Goal: Find specific page/section: Find specific page/section

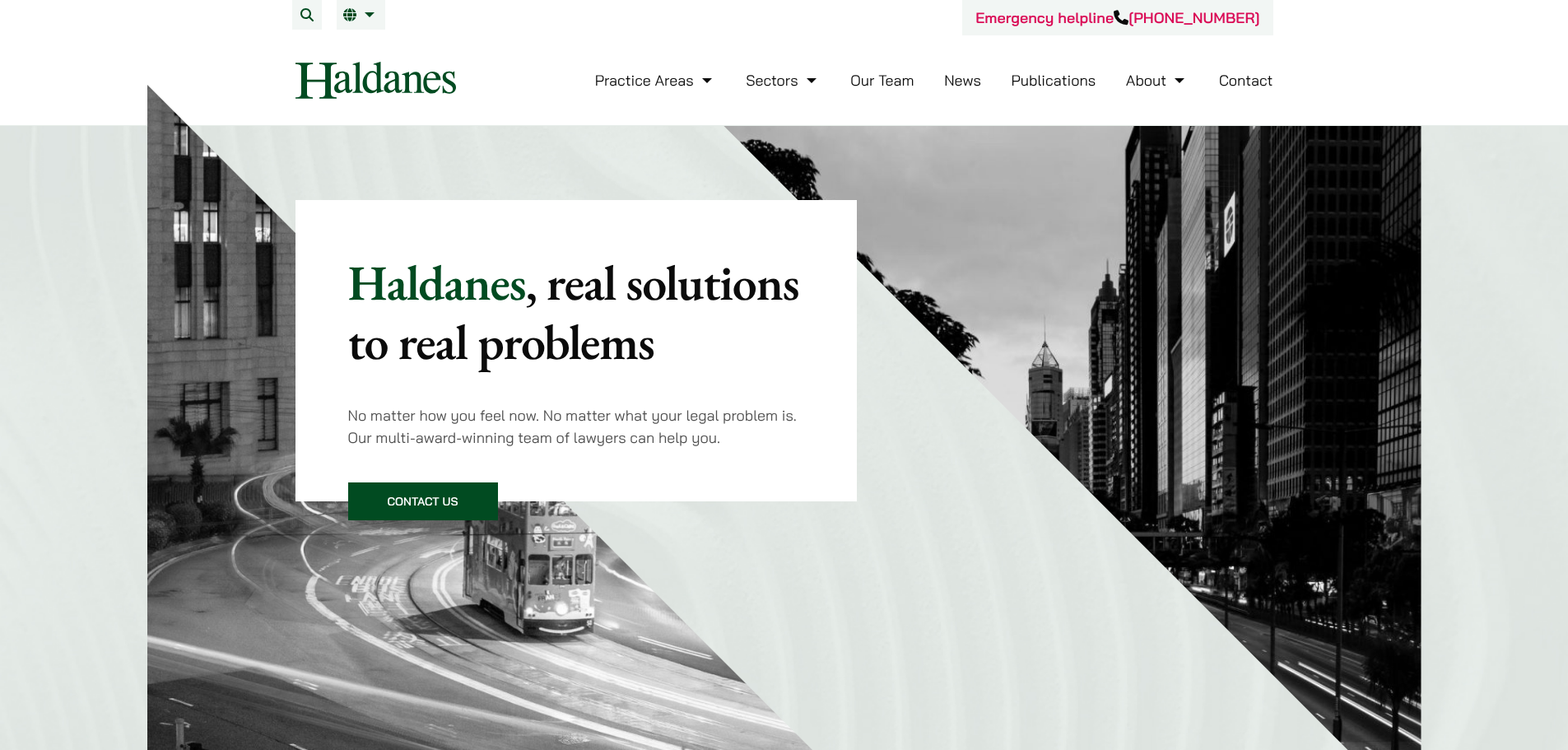
click at [862, 77] on link "Our Team" at bounding box center [882, 80] width 64 height 19
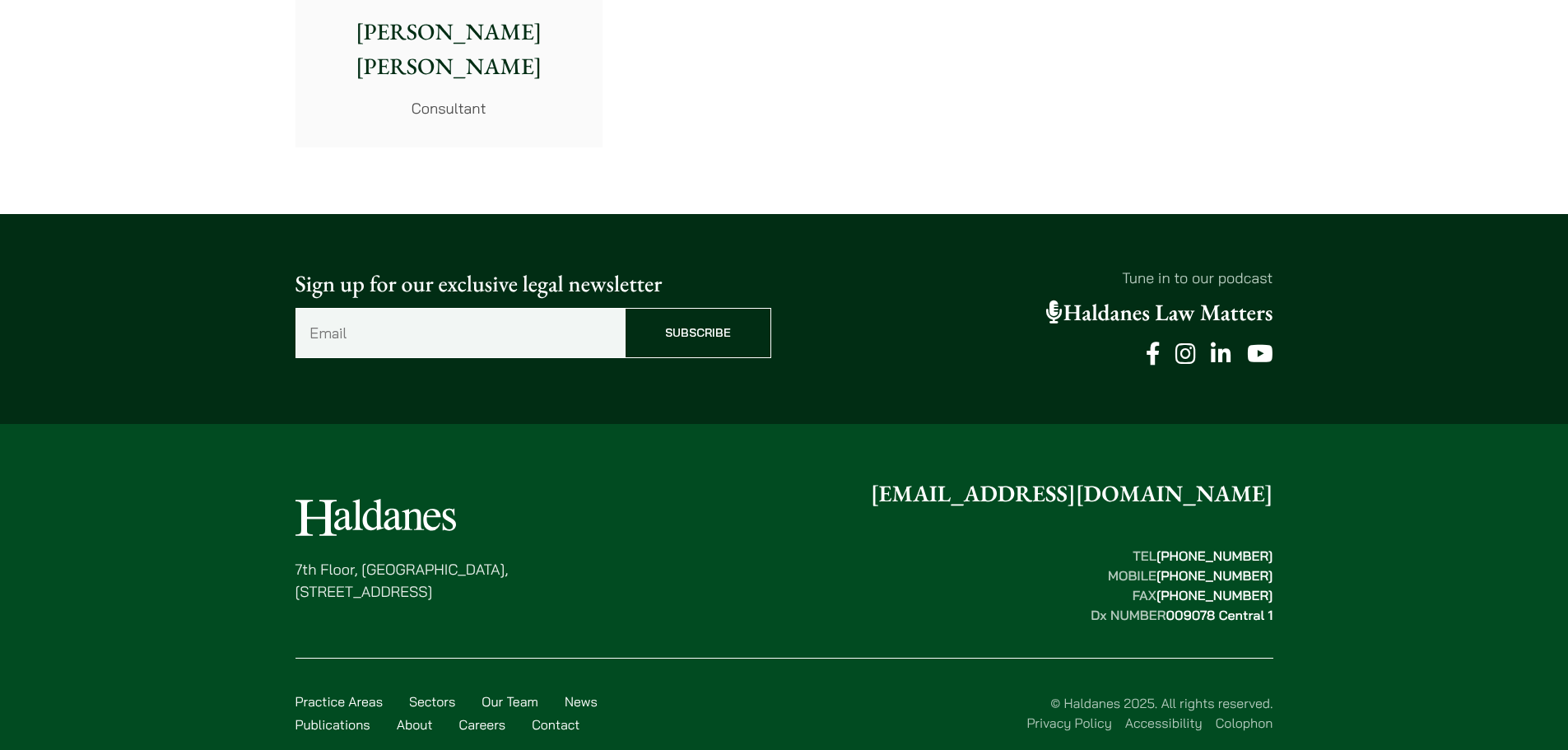
scroll to position [9156, 0]
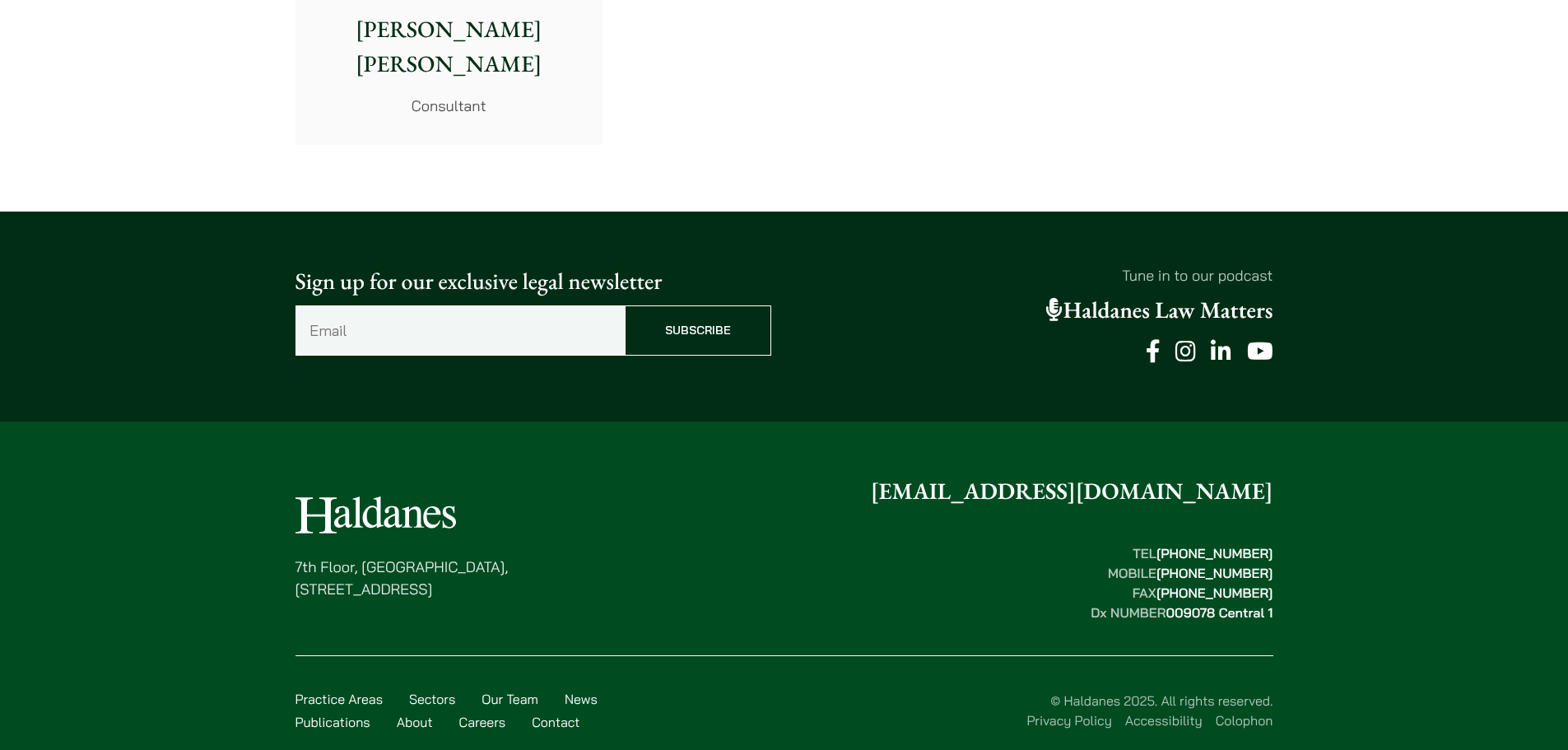
click at [517, 691] on link "Our Team" at bounding box center [510, 699] width 57 height 16
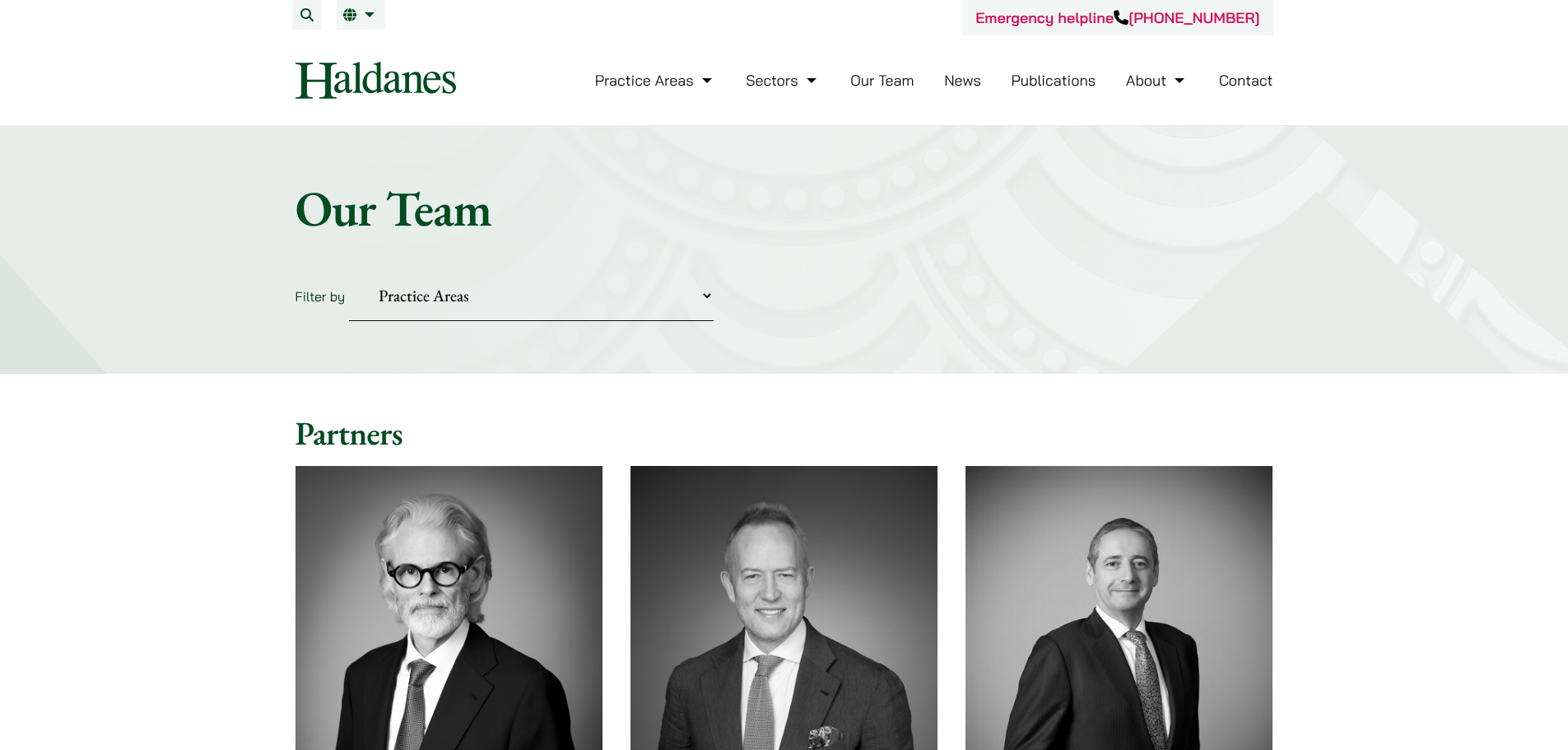
click at [572, 295] on select "Practice Areas Antitrust and Competition Civil Litigation & Dispute Resolution …" at bounding box center [531, 296] width 364 height 50
click at [349, 271] on select "Practice Areas Antitrust and Competition Civil Litigation & Dispute Resolution …" at bounding box center [531, 296] width 364 height 50
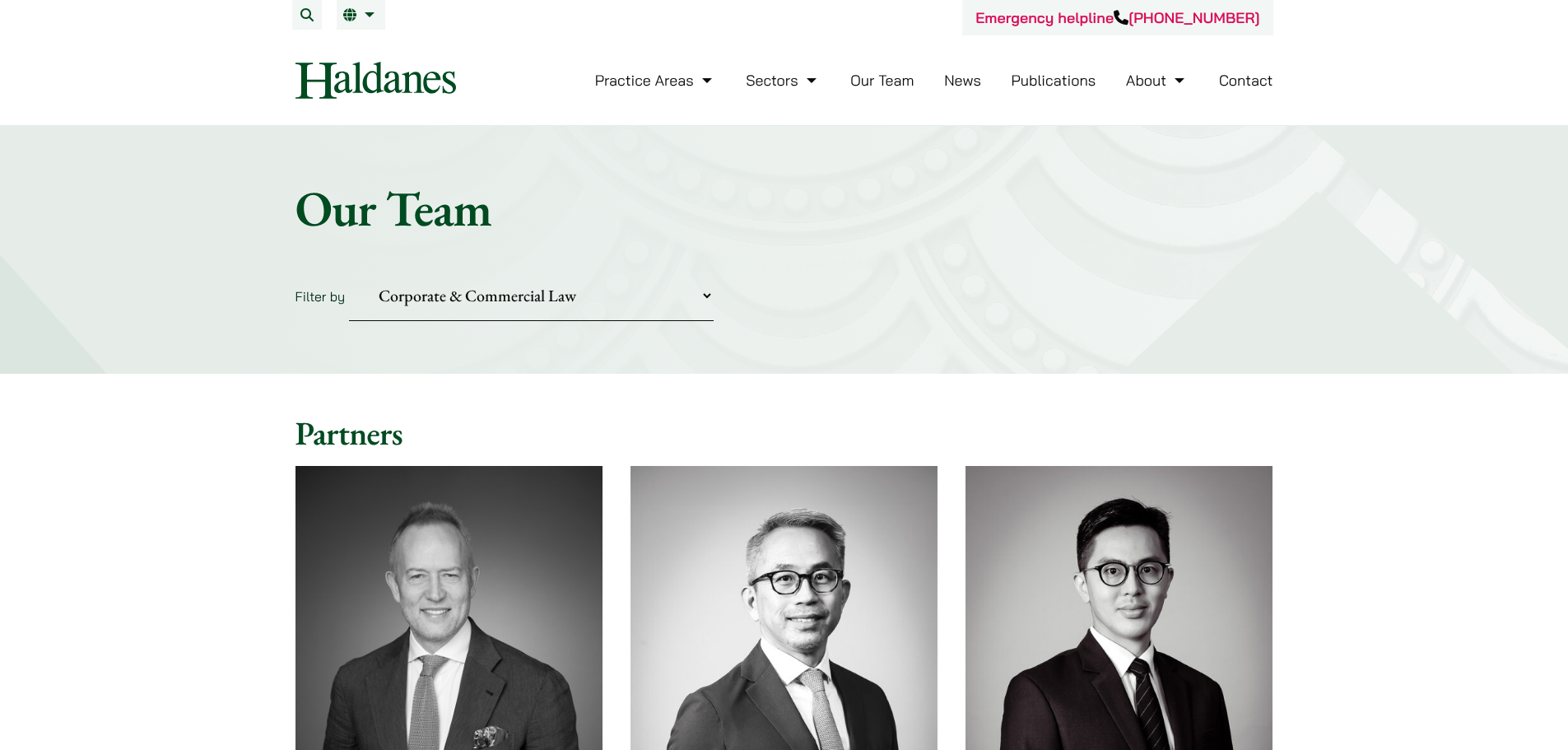
click at [426, 291] on select "Practice Areas Antitrust and Competition Civil Litigation & Dispute Resolution …" at bounding box center [531, 296] width 364 height 50
select select "securities-regulatory-disciplinary-matters"
click at [349, 271] on select "Practice Areas Antitrust and Competition Civil Litigation & Dispute Resolution …" at bounding box center [531, 296] width 364 height 50
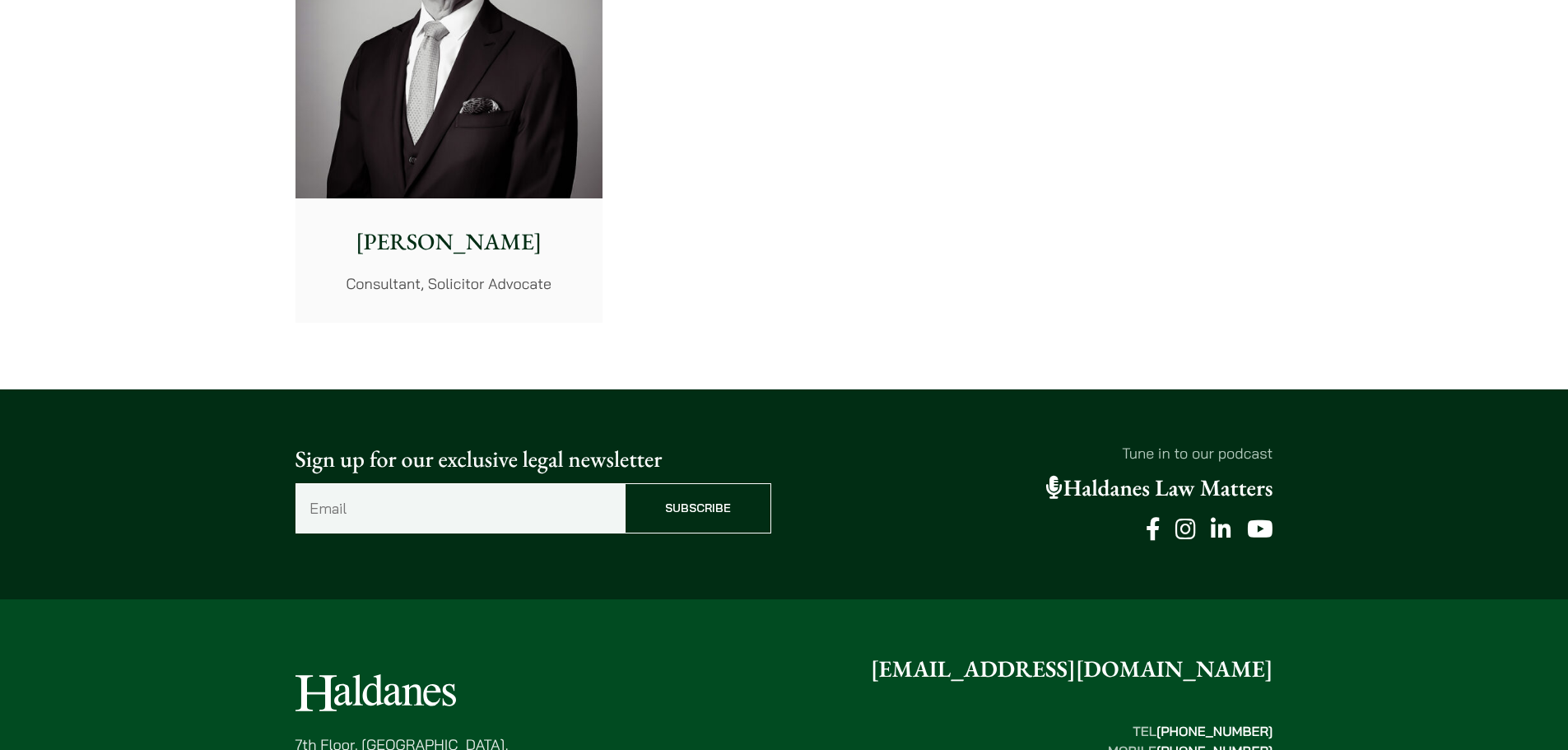
scroll to position [3257, 0]
